Goal: Check status

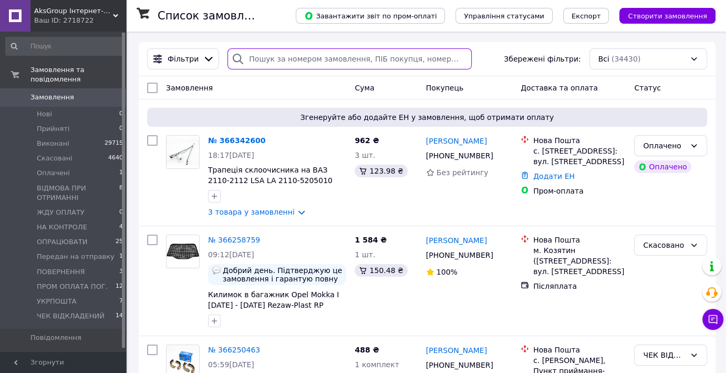
click at [261, 53] on input "search" at bounding box center [350, 58] width 244 height 21
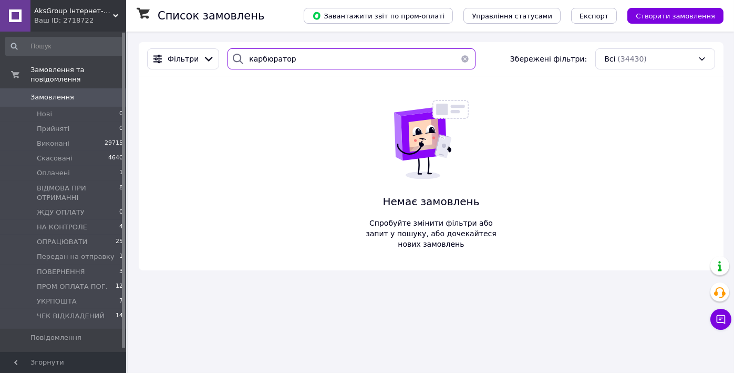
type input "карбюратор"
click at [61, 12] on span "AksGroup Інтернет-магазин автотоварів [DOMAIN_NAME]" at bounding box center [73, 10] width 79 height 9
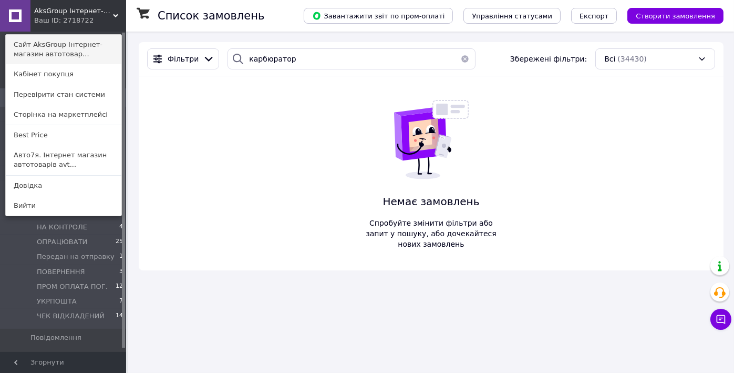
click at [50, 46] on link "Сайт AksGroup Інтернет-магазин автотовар..." at bounding box center [64, 49] width 116 height 29
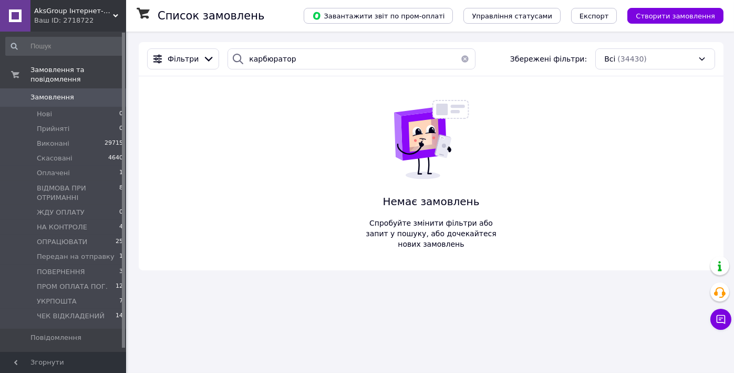
click at [60, 16] on div "Ваш ID: 2718722" at bounding box center [80, 20] width 92 height 9
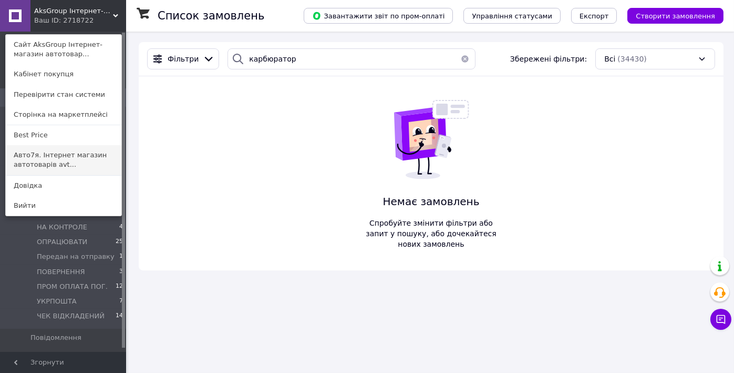
click at [42, 159] on link "Авто7я. Інтернет магазин автотоварів avt..." at bounding box center [64, 159] width 116 height 29
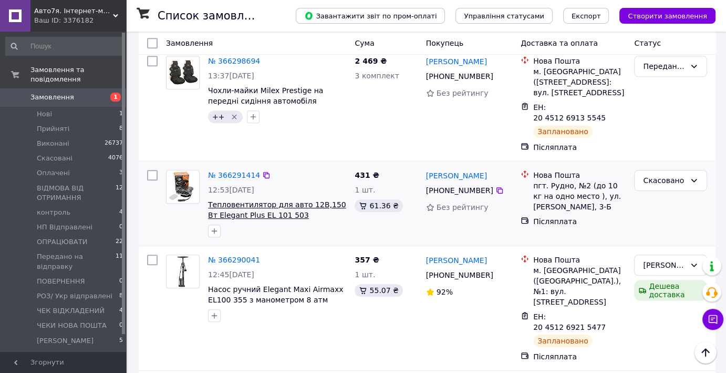
drag, startPoint x: 46, startPoint y: 162, endPoint x: 265, endPoint y: 137, distance: 220.6
click at [49, 168] on span "Оплачені" at bounding box center [53, 172] width 33 height 9
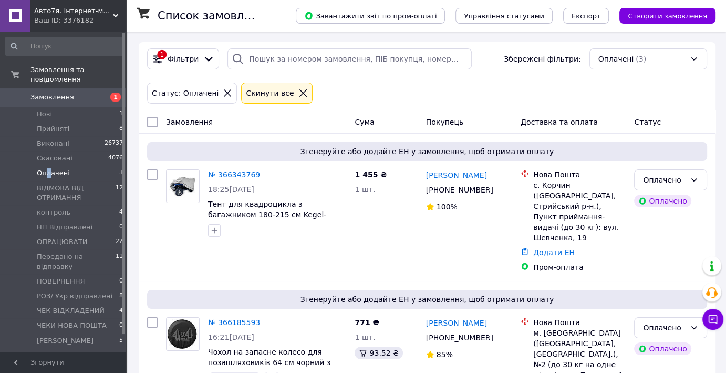
scroll to position [150, 0]
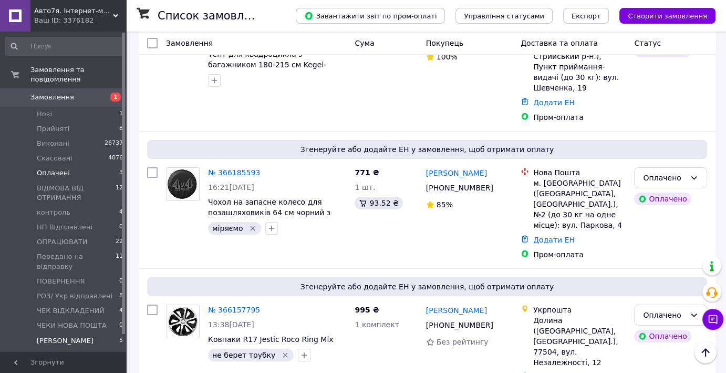
click at [65, 336] on span "Чеки Розетка Пей" at bounding box center [65, 340] width 57 height 9
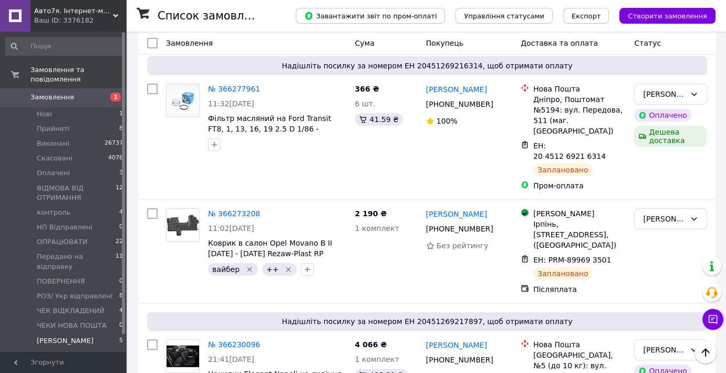
scroll to position [158, 0]
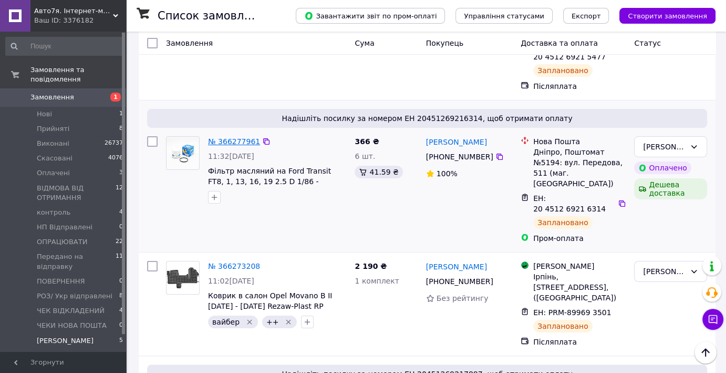
click at [234, 137] on link "№ 366277961" at bounding box center [234, 141] width 52 height 8
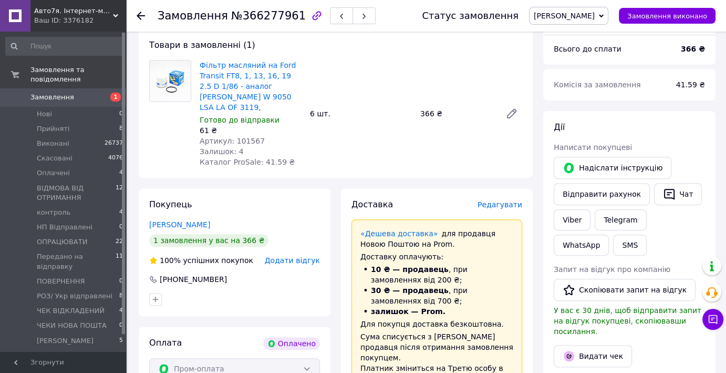
scroll to position [421, 0]
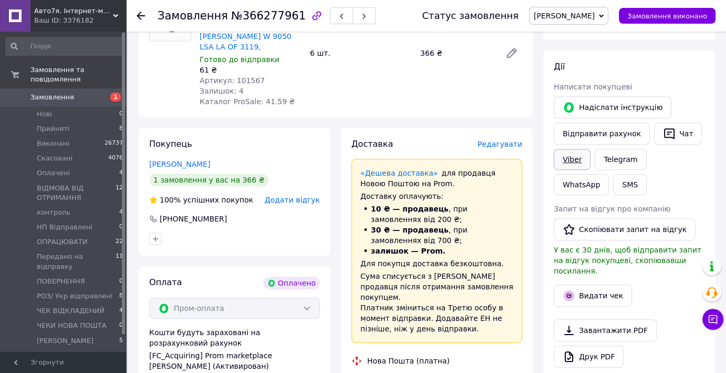
click at [572, 149] on link "Viber" at bounding box center [572, 159] width 37 height 21
